Goal: Information Seeking & Learning: Learn about a topic

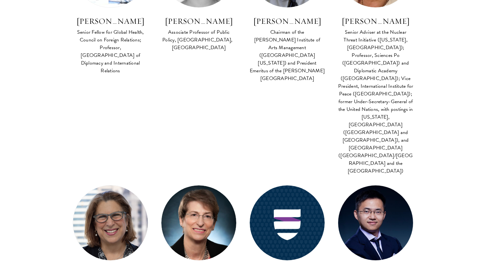
drag, startPoint x: 404, startPoint y: 168, endPoint x: 342, endPoint y: 145, distance: 66.4
click at [342, 185] on div "Co-Instructor Global Affairs FACULTY BIO [PERSON_NAME] Associate Professor, Sch…" at bounding box center [375, 250] width 88 height 130
copy div "Associate Professor, School of Public Policy & Management, [GEOGRAPHIC_DATA]"
click at [399, 185] on div "Co-Instructor Global Affairs FACULTY BIO [PERSON_NAME] Associate Professor, Sch…" at bounding box center [375, 250] width 88 height 130
drag, startPoint x: 409, startPoint y: 166, endPoint x: 346, endPoint y: 147, distance: 65.7
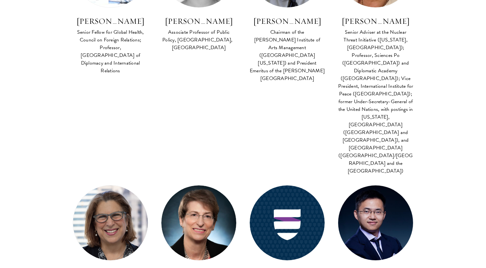
click at [346, 185] on div "Co-Instructor Global Affairs FACULTY BIO [PERSON_NAME] Associate Professor, Sch…" at bounding box center [375, 250] width 88 height 130
copy div "Associate Professor, School of Public Policy & Management, [GEOGRAPHIC_DATA]"
click at [373, 182] on img at bounding box center [375, 223] width 82 height 82
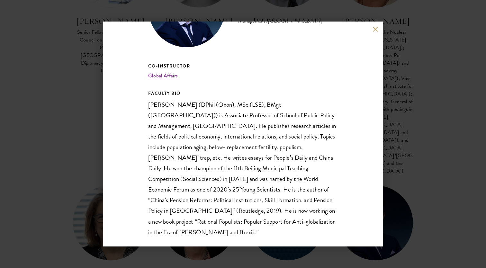
scroll to position [70, 0]
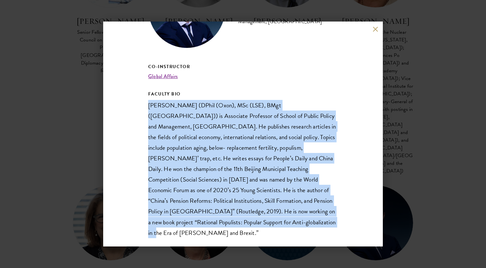
drag, startPoint x: 323, startPoint y: 98, endPoint x: 269, endPoint y: 227, distance: 139.8
click at [269, 227] on div "Co-Instructor Global Affairs FACULTY BIO [PERSON_NAME] (DPhil (Oxon), MSc (LSE)…" at bounding box center [243, 151] width 190 height 176
click at [269, 227] on p "[PERSON_NAME] (DPhil (Oxon), MSc (LSE), BMgt ([GEOGRAPHIC_DATA])) is Associate …" at bounding box center [243, 169] width 190 height 138
drag, startPoint x: 269, startPoint y: 227, endPoint x: 301, endPoint y: 92, distance: 138.7
click at [301, 92] on div "Co-Instructor Global Affairs FACULTY BIO [PERSON_NAME] (DPhil (Oxon), MSc (LSE)…" at bounding box center [243, 151] width 190 height 176
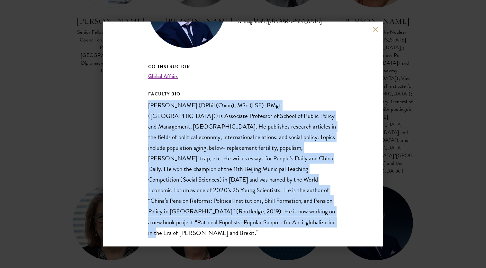
click at [301, 92] on h5 "FACULTY BIO" at bounding box center [243, 94] width 190 height 8
drag, startPoint x: 301, startPoint y: 92, endPoint x: 273, endPoint y: 216, distance: 126.9
click at [273, 216] on div "Co-Instructor Global Affairs FACULTY BIO [PERSON_NAME] (DPhil (Oxon), MSc (LSE)…" at bounding box center [243, 151] width 190 height 176
click at [273, 216] on p "[PERSON_NAME] (DPhil (Oxon), MSc (LSE), BMgt ([GEOGRAPHIC_DATA])) is Associate …" at bounding box center [243, 169] width 190 height 138
drag, startPoint x: 273, startPoint y: 216, endPoint x: 286, endPoint y: 93, distance: 123.2
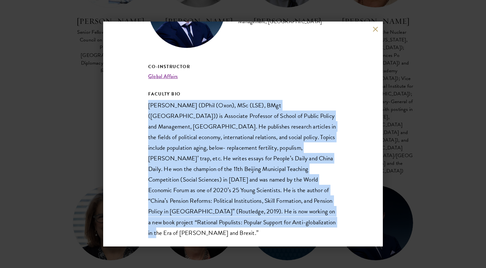
click at [286, 93] on div "Co-Instructor Global Affairs FACULTY BIO [PERSON_NAME] (DPhil (Oxon), MSc (LSE)…" at bounding box center [243, 151] width 190 height 176
click at [286, 93] on h5 "FACULTY BIO" at bounding box center [243, 94] width 190 height 8
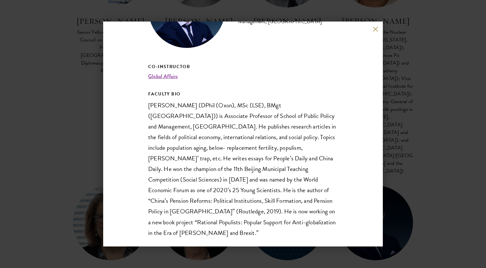
click at [419, 102] on div "[PERSON_NAME] Associate Professor, School of Public Policy & Management, [GEOGR…" at bounding box center [243, 134] width 486 height 268
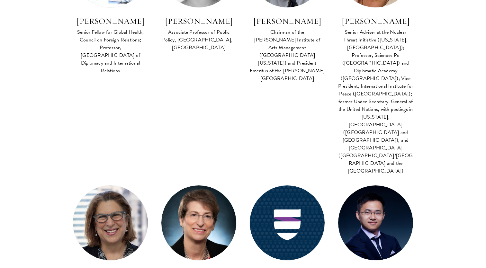
scroll to position [1962, 0]
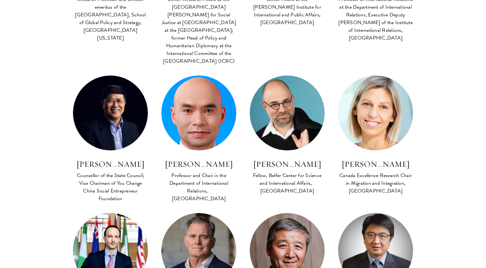
drag, startPoint x: 128, startPoint y: 171, endPoint x: 75, endPoint y: 148, distance: 58.3
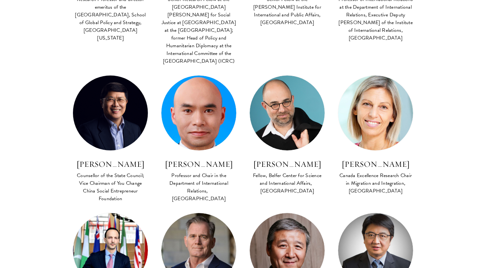
copy div "Visiting Assistant Professor, [GEOGRAPHIC_DATA], [GEOGRAPHIC_DATA]"
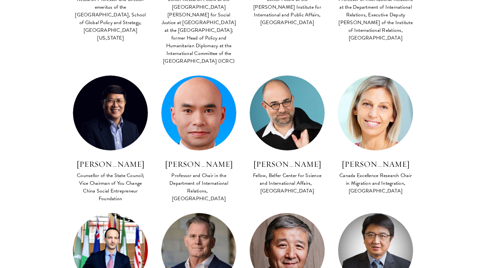
scroll to position [2263, 0]
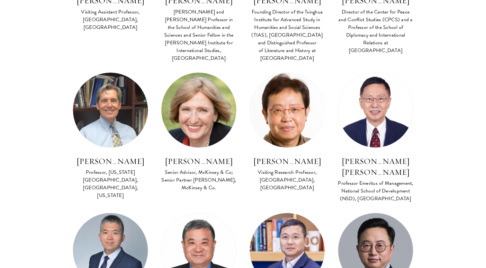
drag, startPoint x: 128, startPoint y: 167, endPoint x: 75, endPoint y: 146, distance: 57.2
copy div "Professor of AI at [GEOGRAPHIC_DATA], Chinese Academy of Sciences"
